Goal: Task Accomplishment & Management: Manage account settings

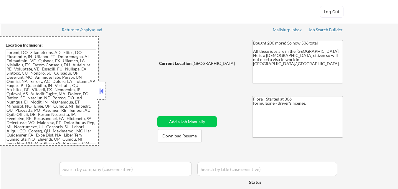
select select ""pending""
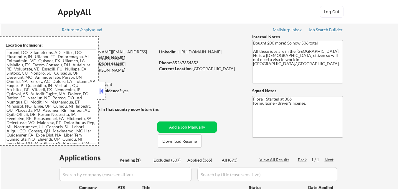
scroll to position [118, 0]
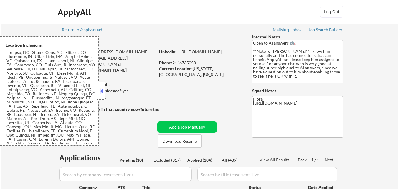
select select ""pending""
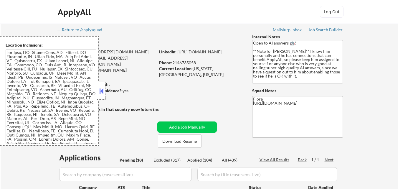
select select ""pending""
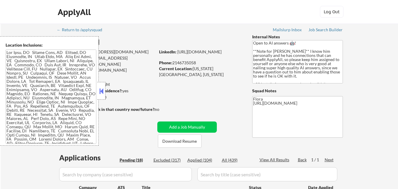
select select ""pending""
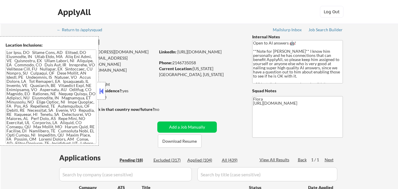
select select ""pending""
drag, startPoint x: 196, startPoint y: 143, endPoint x: 178, endPoint y: 143, distance: 18.3
click at [194, 143] on button "Download Resume" at bounding box center [180, 140] width 44 height 13
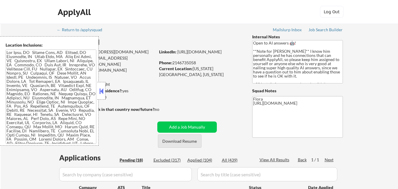
click at [184, 141] on button "Download Resume" at bounding box center [180, 140] width 44 height 13
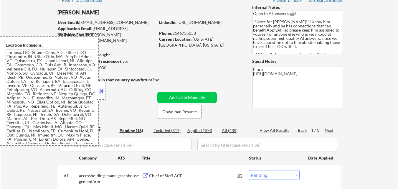
click at [103, 88] on button at bounding box center [101, 91] width 6 height 9
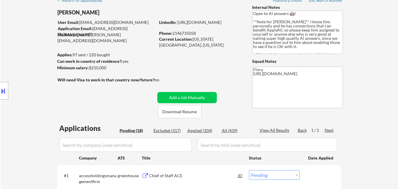
scroll to position [118, 0]
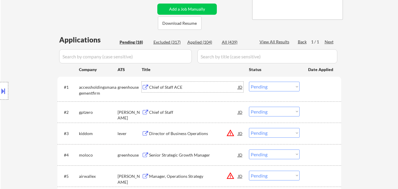
click at [168, 88] on div "Chief of Staff ACE" at bounding box center [193, 87] width 89 height 6
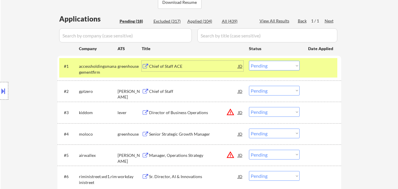
scroll to position [147, 0]
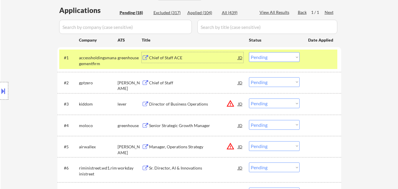
click at [159, 82] on div "Chief of Staff" at bounding box center [193, 83] width 89 height 6
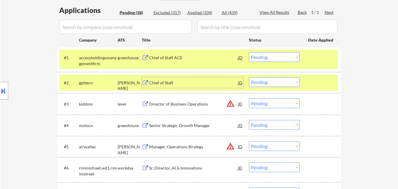
click at [159, 102] on div "Director of Business Operations" at bounding box center [193, 104] width 89 height 6
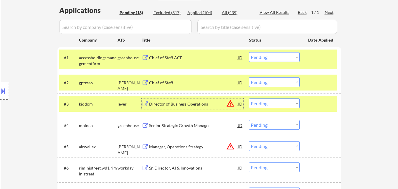
click at [178, 128] on div "Senior Strategic Growth Manager" at bounding box center [193, 126] width 89 height 6
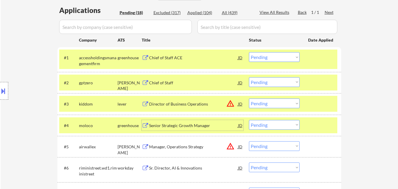
click at [327, 53] on div at bounding box center [321, 57] width 26 height 11
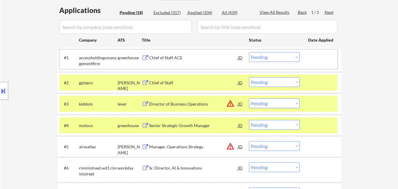
click at [277, 80] on select "Choose an option... Pending Applied Excluded (Questions) Excluded (Expired) Exc…" at bounding box center [274, 82] width 51 height 10
click at [249, 77] on select "Choose an option... Pending Applied Excluded (Questions) Excluded (Expired) Exc…" at bounding box center [274, 82] width 51 height 10
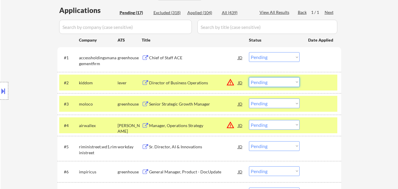
click at [285, 84] on select "Choose an option... Pending Applied Excluded (Questions) Excluded (Expired) Exc…" at bounding box center [274, 82] width 51 height 10
click at [249, 77] on select "Choose an option... Pending Applied Excluded (Questions) Excluded (Expired) Exc…" at bounding box center [274, 82] width 51 height 10
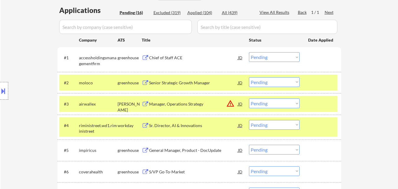
click at [281, 80] on select "Choose an option... Pending Applied Excluded (Questions) Excluded (Expired) Exc…" at bounding box center [274, 82] width 51 height 10
click at [249, 77] on select "Choose an option... Pending Applied Excluded (Questions) Excluded (Expired) Exc…" at bounding box center [274, 82] width 51 height 10
select select ""pending""
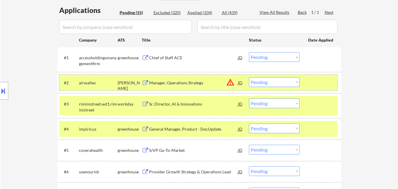
click at [319, 81] on div at bounding box center [321, 82] width 26 height 11
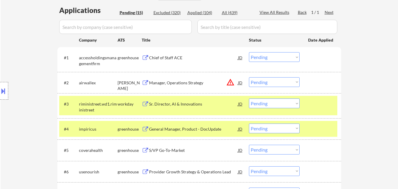
click at [317, 103] on div at bounding box center [321, 103] width 26 height 11
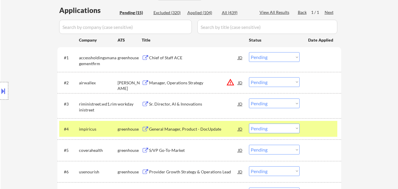
click at [319, 133] on div at bounding box center [321, 129] width 26 height 11
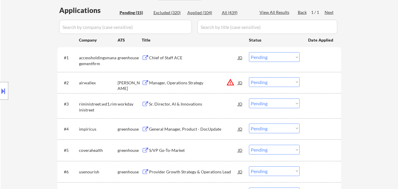
click at [176, 83] on div "Manager, Operations Strategy" at bounding box center [193, 83] width 89 height 6
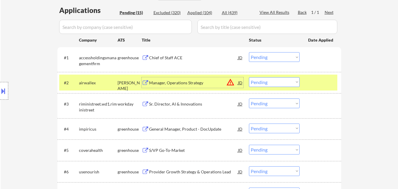
click at [186, 106] on div "Sr. Director, AI & Innovations" at bounding box center [193, 104] width 89 height 6
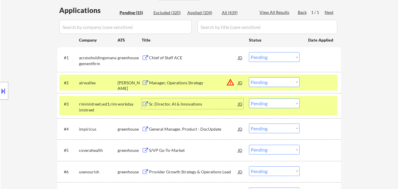
click at [176, 130] on div "General Manager, Product - DocUpdate" at bounding box center [193, 129] width 89 height 6
